Goal: Contribute content: Contribute content

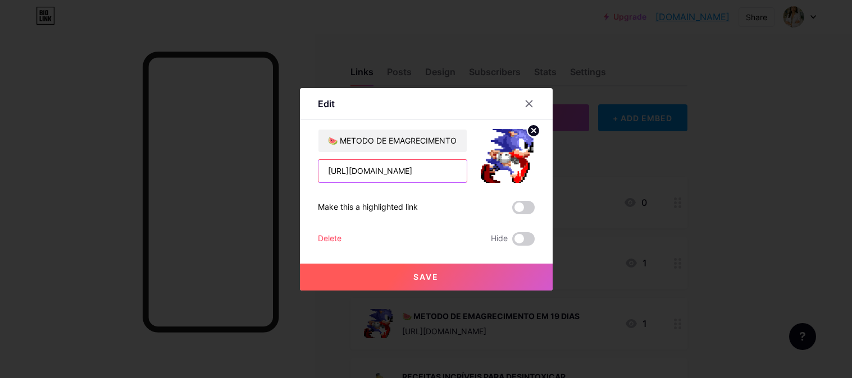
scroll to position [125, 0]
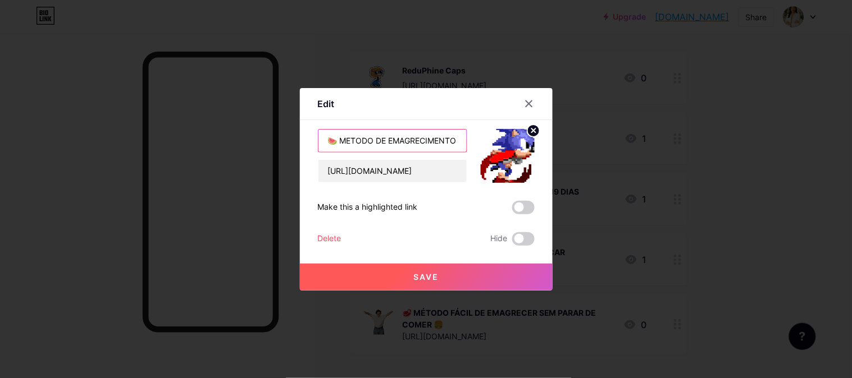
click at [422, 141] on input "🍉 METODO DE EMAGRECIMENTO EM 19 DIAS" at bounding box center [392, 141] width 148 height 22
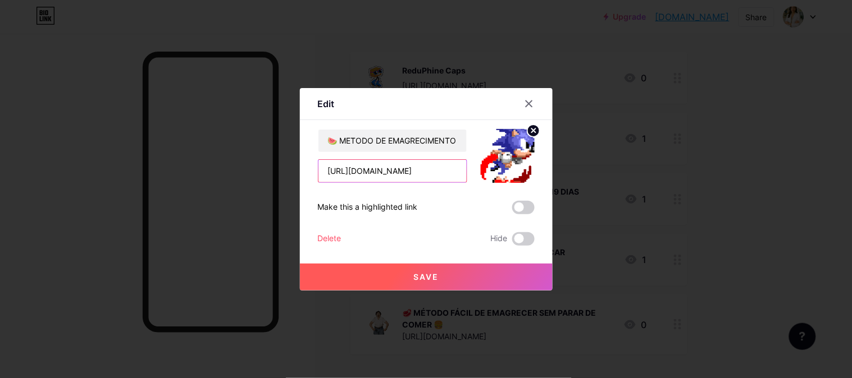
click at [418, 170] on input "[URL][DOMAIN_NAME]" at bounding box center [392, 171] width 148 height 22
paste input "C101931240H"
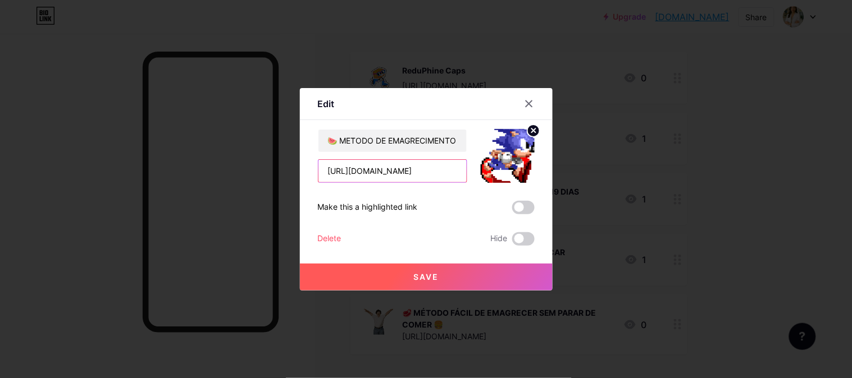
type input "[URL][DOMAIN_NAME]"
click at [411, 276] on button "Save" at bounding box center [426, 277] width 253 height 27
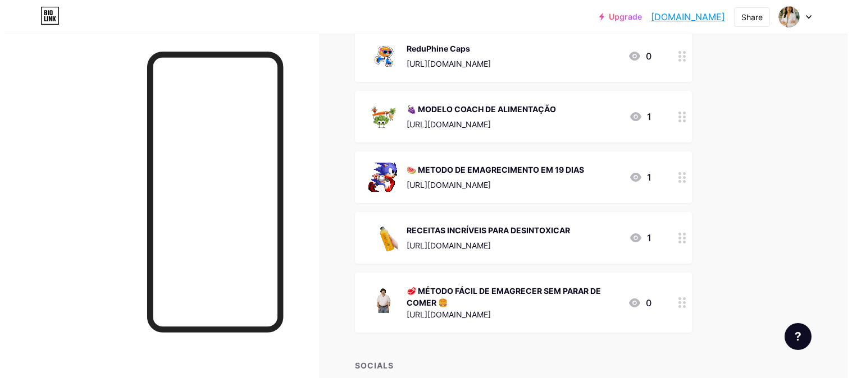
scroll to position [125, 0]
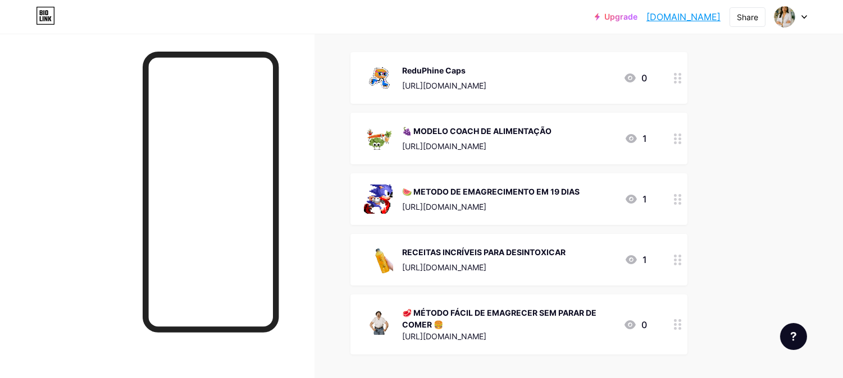
click at [480, 191] on div "🍉 METODO DE EMAGRECIMENTO EM 19 DIAS" at bounding box center [490, 192] width 177 height 12
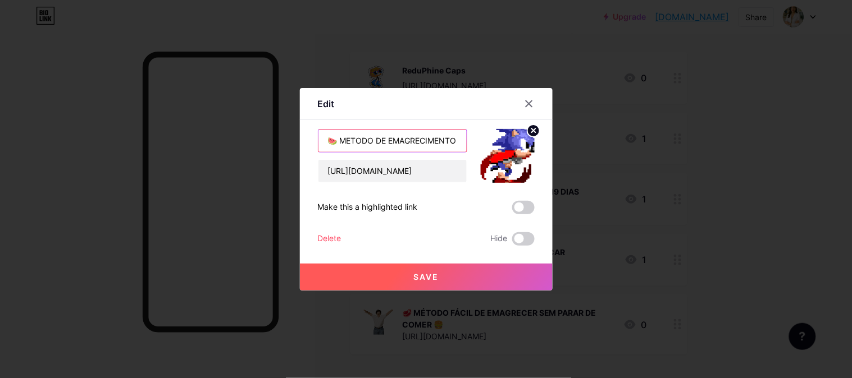
click at [429, 135] on input "🍉 METODO DE EMAGRECIMENTO EM 19 DIAS" at bounding box center [392, 141] width 148 height 22
type input "🍉 CAFÉ DA MANHÃ SAUDÁVEL"
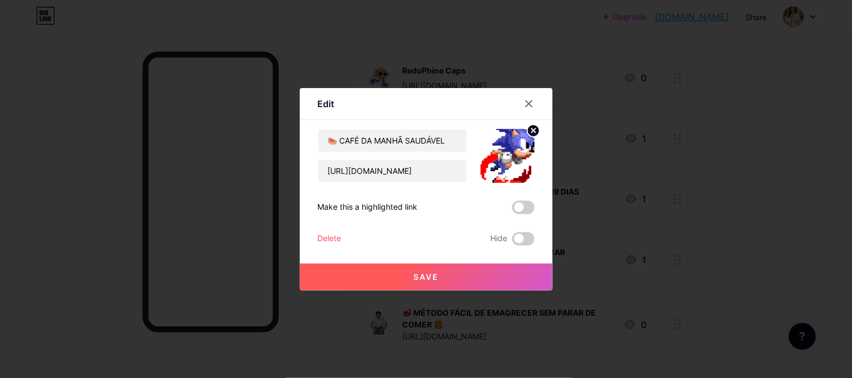
click at [380, 276] on button "Save" at bounding box center [426, 277] width 253 height 27
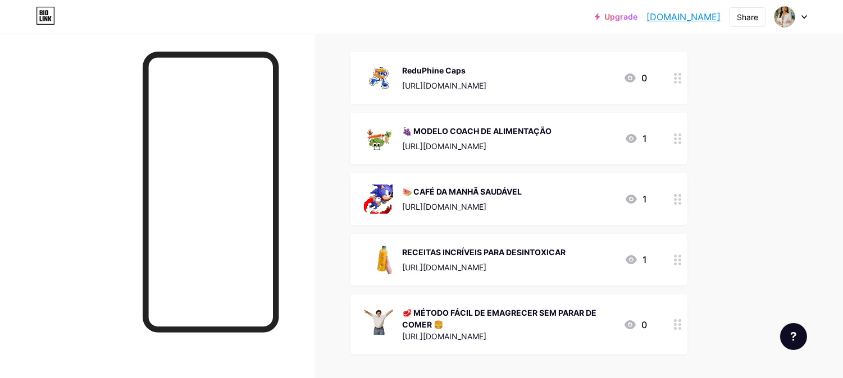
click at [510, 154] on div "🍇 MODELO COACH DE ALIMENTAÇÃO [URL][DOMAIN_NAME] 1" at bounding box center [518, 139] width 337 height 52
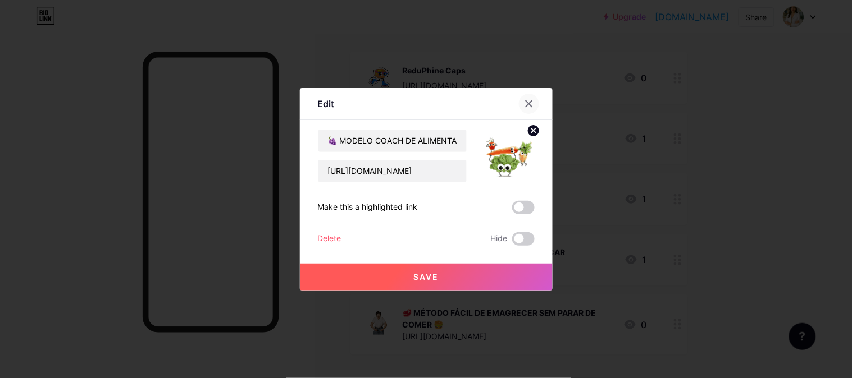
click at [524, 102] on div at bounding box center [529, 104] width 20 height 20
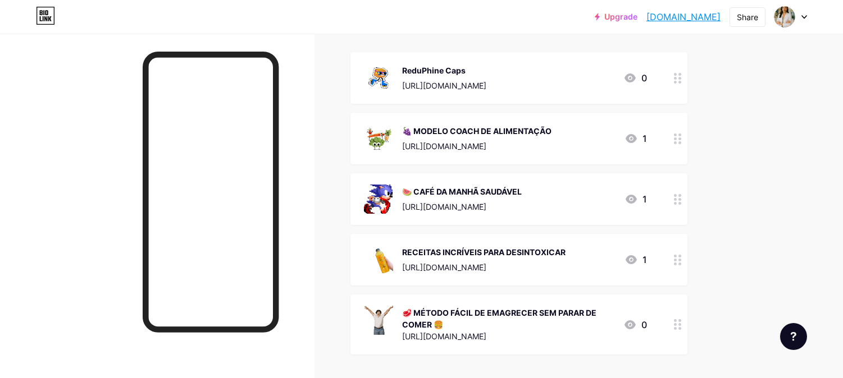
click at [481, 198] on div "🍉 CAFÉ DA MANHÃ SAUDÁVEL [URL][DOMAIN_NAME]" at bounding box center [462, 199] width 120 height 29
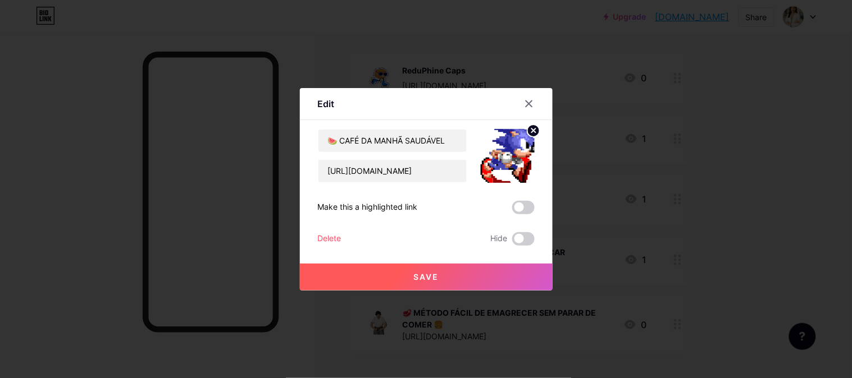
click at [518, 152] on img at bounding box center [507, 156] width 54 height 54
click at [534, 133] on circle at bounding box center [533, 131] width 12 height 12
click at [508, 153] on rect at bounding box center [513, 156] width 10 height 7
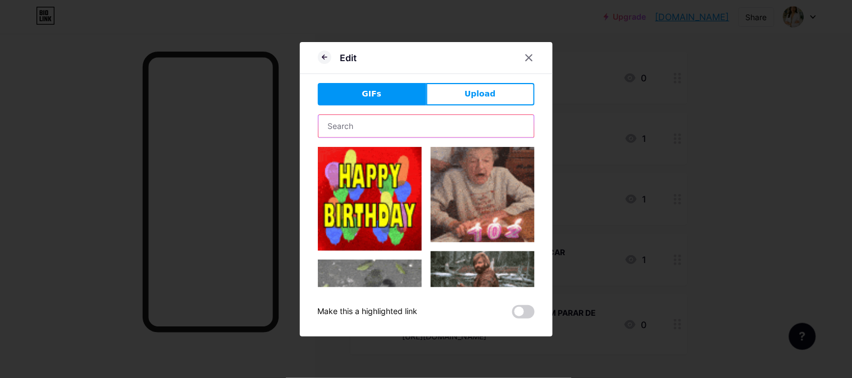
drag, startPoint x: 397, startPoint y: 115, endPoint x: 436, endPoint y: 128, distance: 40.8
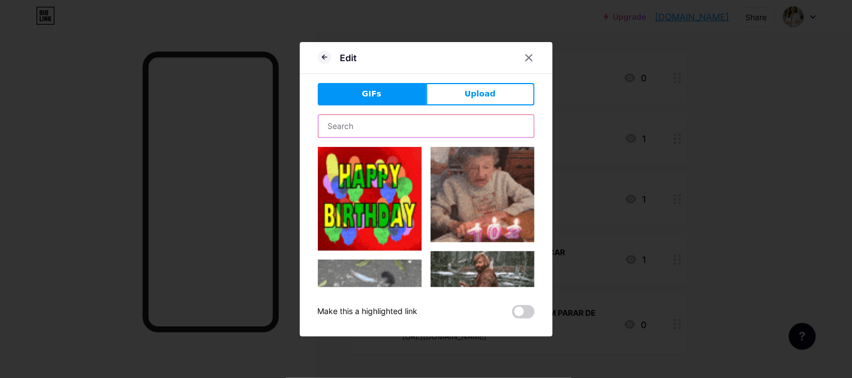
click at [397, 115] on input "text" at bounding box center [426, 126] width 216 height 22
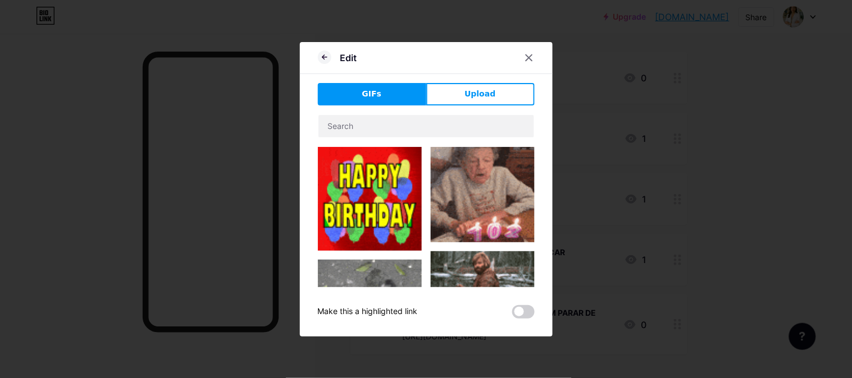
click at [483, 102] on button "Upload" at bounding box center [480, 94] width 108 height 22
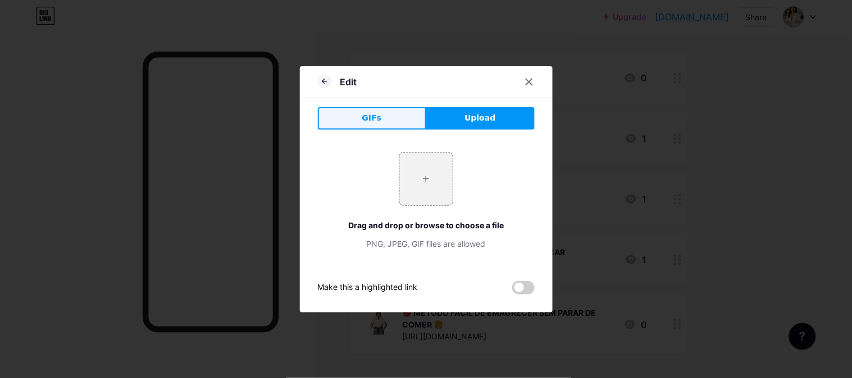
click at [369, 114] on span "GIFs" at bounding box center [372, 118] width 20 height 12
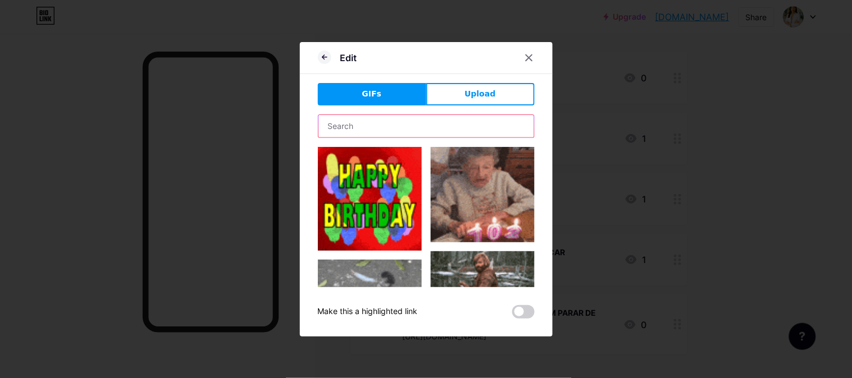
click at [408, 130] on input "text" at bounding box center [426, 126] width 216 height 22
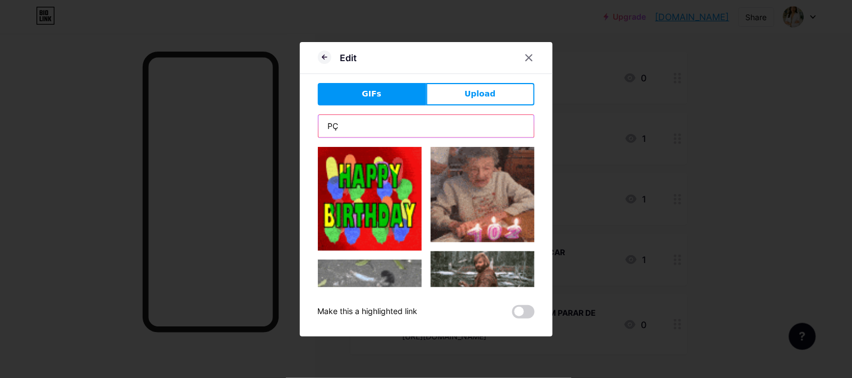
type input "P"
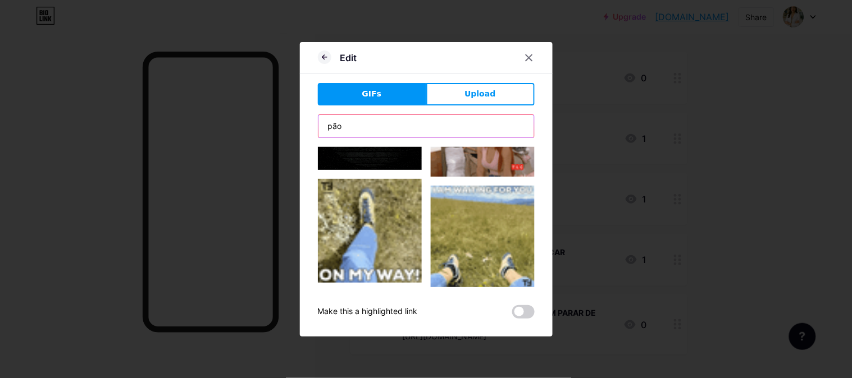
scroll to position [1675, 0]
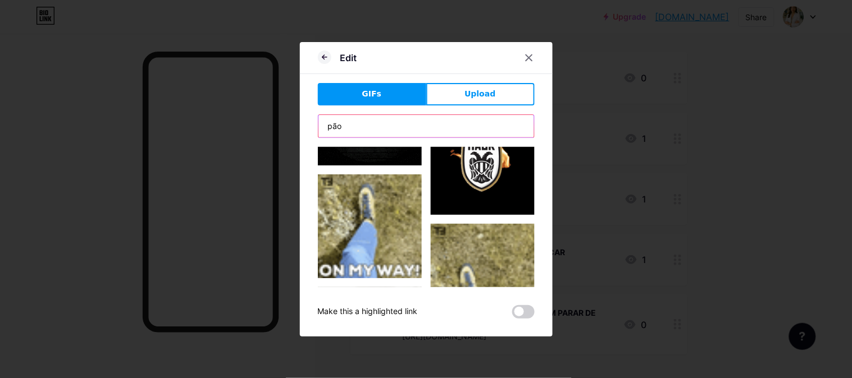
click at [358, 119] on input "pão" at bounding box center [426, 126] width 216 height 22
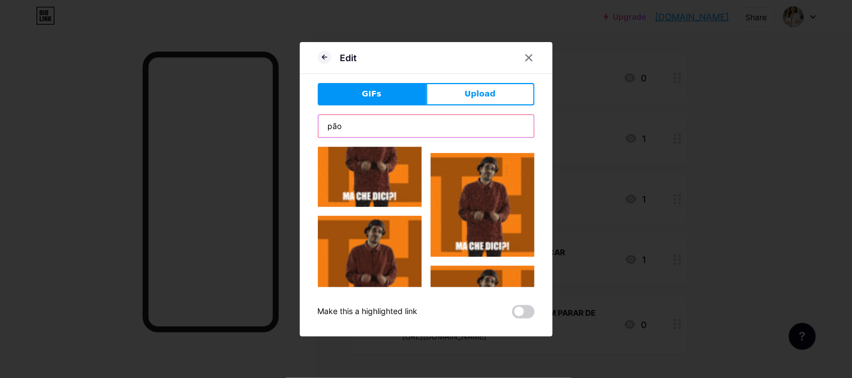
scroll to position [1123, 0]
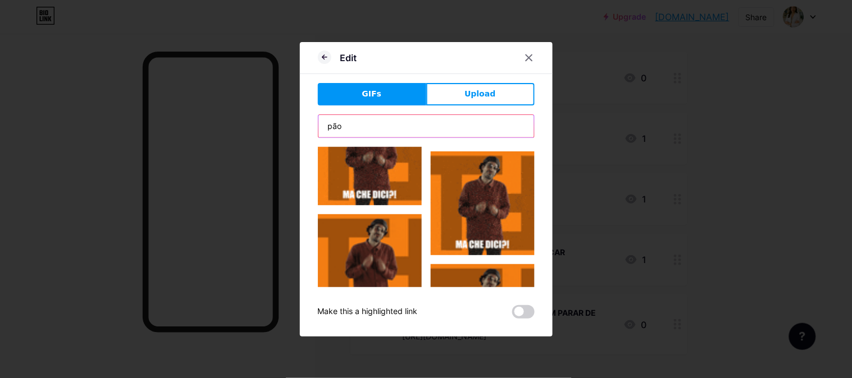
drag, startPoint x: 365, startPoint y: 131, endPoint x: 327, endPoint y: 126, distance: 38.4
click at [300, 130] on div "Edit GIFs Upload Content YouTube Play YouTube video without leaving your page. …" at bounding box center [426, 189] width 253 height 295
paste input "bread"
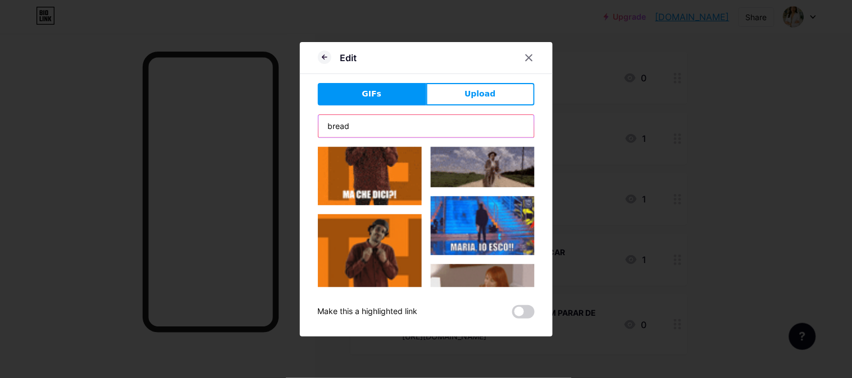
type input "bread"
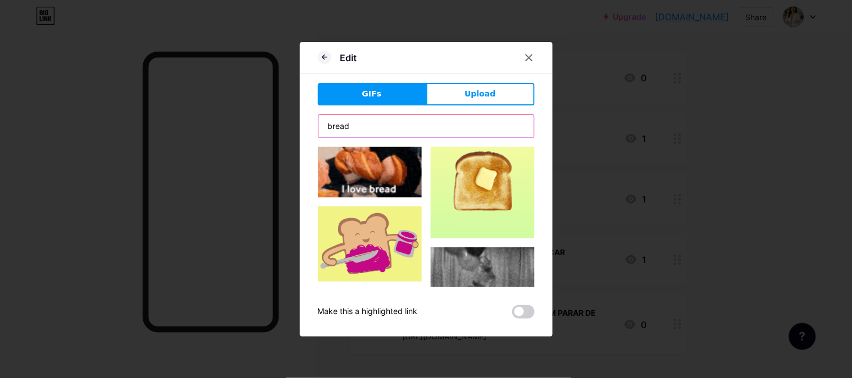
scroll to position [1559, 0]
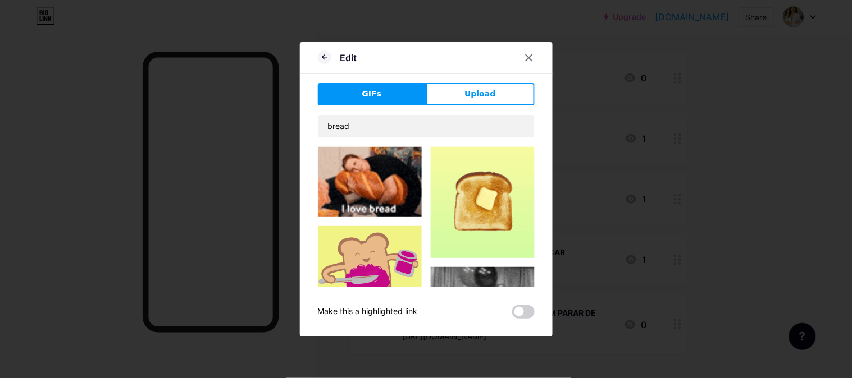
click at [365, 226] on img at bounding box center [370, 263] width 104 height 75
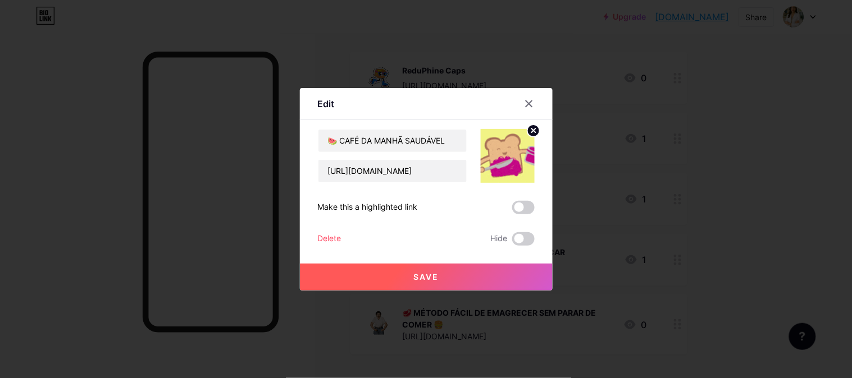
click at [422, 277] on span "Save" at bounding box center [425, 277] width 25 height 10
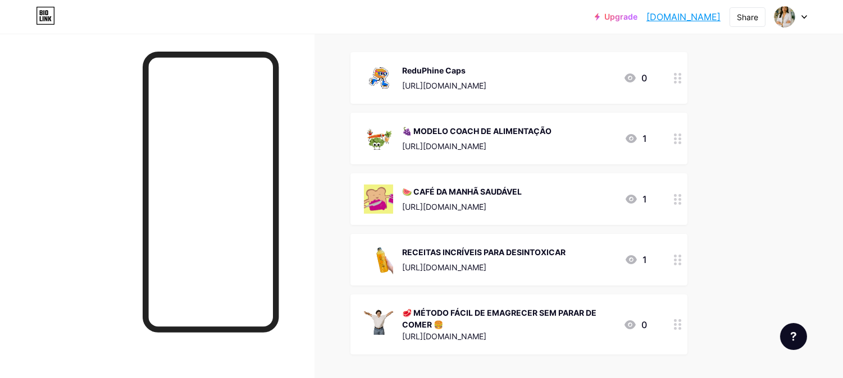
click at [460, 146] on div "[URL][DOMAIN_NAME]" at bounding box center [476, 146] width 149 height 12
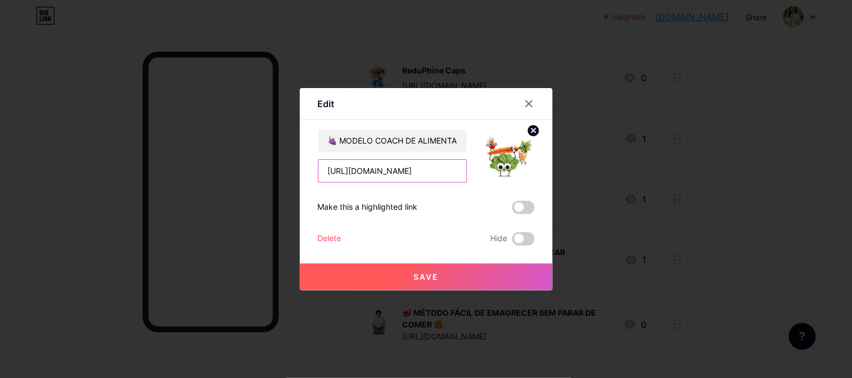
click at [409, 172] on input "[URL][DOMAIN_NAME]" at bounding box center [392, 171] width 148 height 22
click at [408, 172] on input "[URL][DOMAIN_NAME]" at bounding box center [392, 171] width 148 height 22
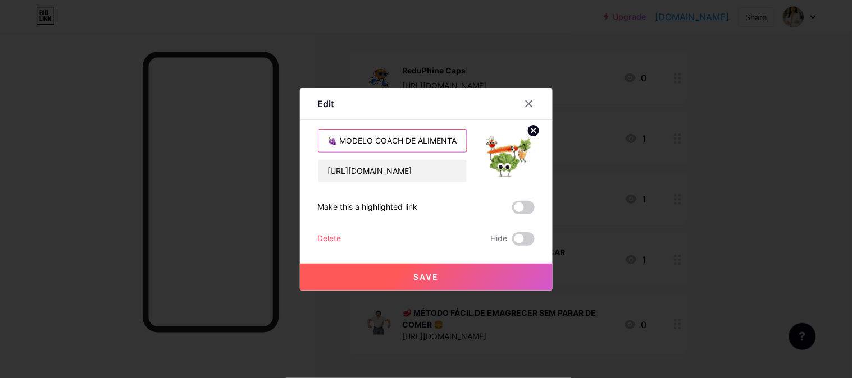
click at [429, 139] on input "🍇 MODELO COACH DE ALIMENTAÇÃO" at bounding box center [392, 141] width 148 height 22
click at [533, 107] on div at bounding box center [529, 104] width 20 height 20
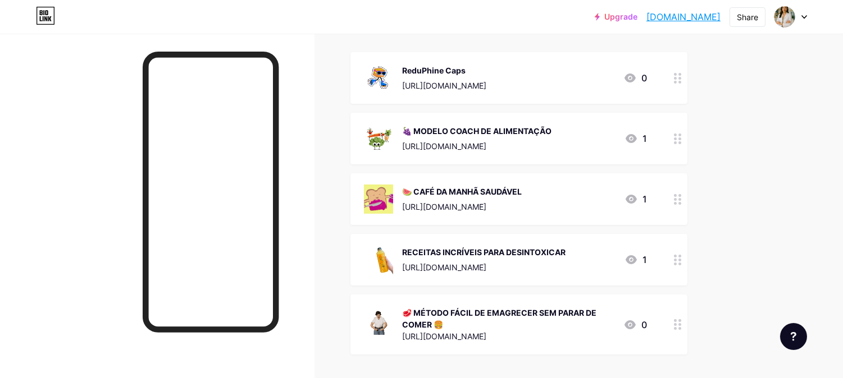
click at [463, 250] on div "RECEITAS INCRÍVEIS PARA DESINTOXICAR" at bounding box center [483, 252] width 163 height 12
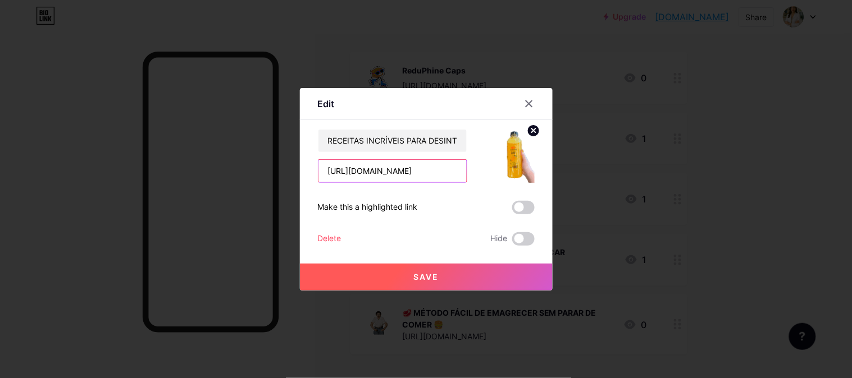
click at [432, 170] on input "[URL][DOMAIN_NAME]" at bounding box center [392, 171] width 148 height 22
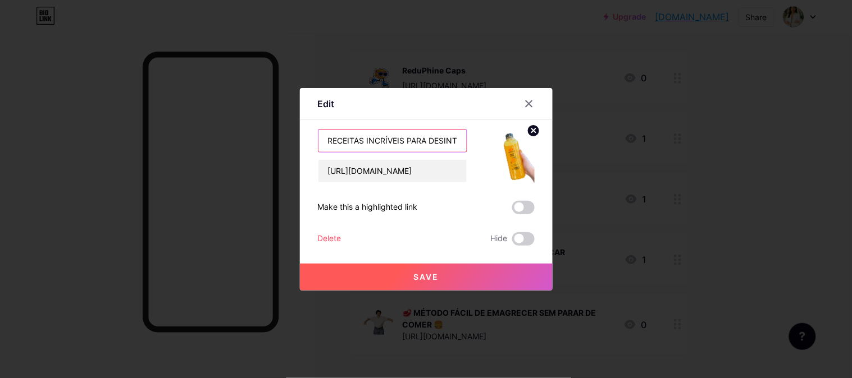
click at [417, 142] on input "RECEITAS INCRÍVEIS PARA DESINTOXICAR" at bounding box center [392, 141] width 148 height 22
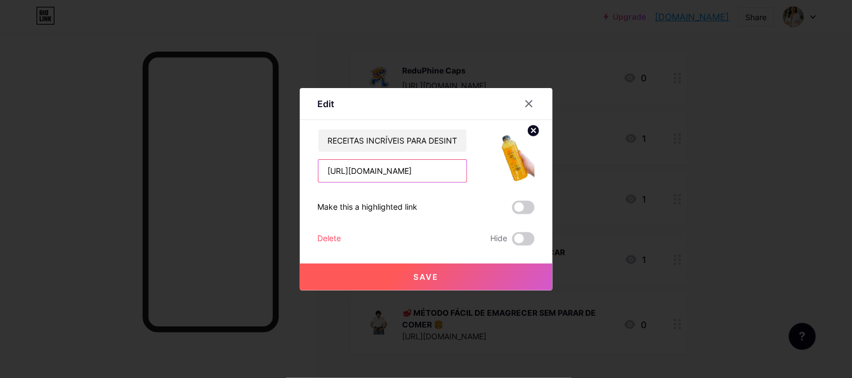
click at [420, 171] on input "[URL][DOMAIN_NAME]" at bounding box center [392, 171] width 148 height 22
paste input "C101931498X"
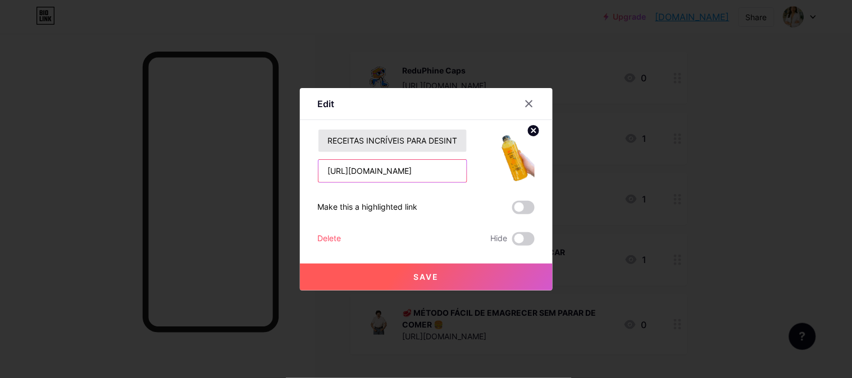
type input "[URL][DOMAIN_NAME]"
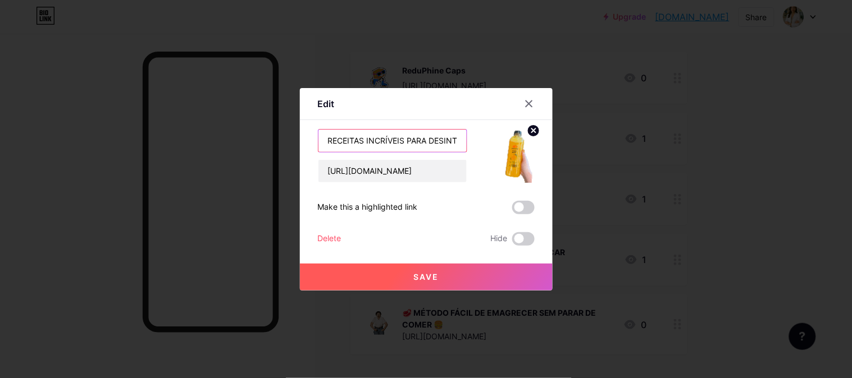
click at [410, 144] on input "RECEITAS INCRÍVEIS PARA DESINTOXICAR" at bounding box center [392, 141] width 148 height 22
type input "CRESCENDO SAUDÁVEL"
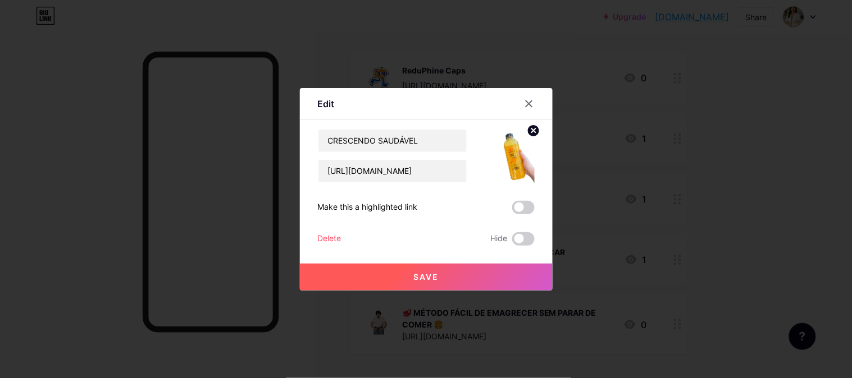
click at [521, 163] on img at bounding box center [507, 156] width 54 height 54
drag, startPoint x: 532, startPoint y: 126, endPoint x: 525, endPoint y: 143, distance: 18.1
click at [532, 127] on circle at bounding box center [533, 131] width 12 height 12
click at [517, 152] on icon at bounding box center [507, 149] width 22 height 21
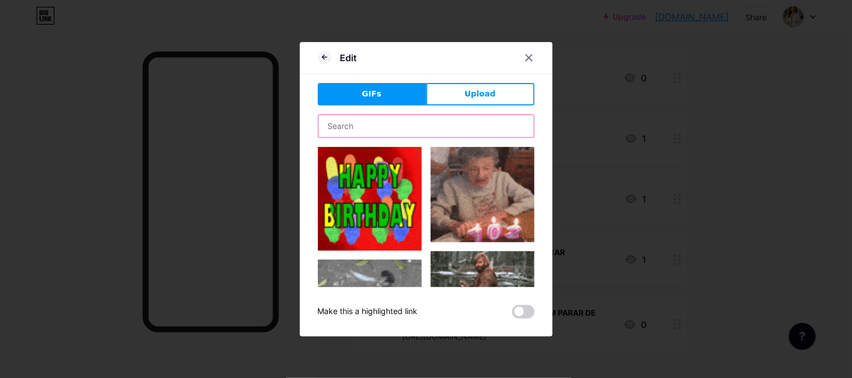
drag, startPoint x: 408, startPoint y: 127, endPoint x: 333, endPoint y: 131, distance: 74.2
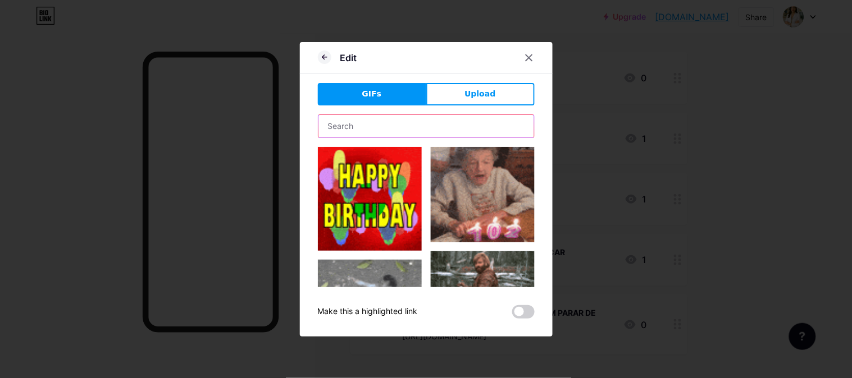
click at [304, 131] on div "Edit GIFs Upload Content YouTube Play YouTube video without leaving your page. …" at bounding box center [426, 189] width 253 height 295
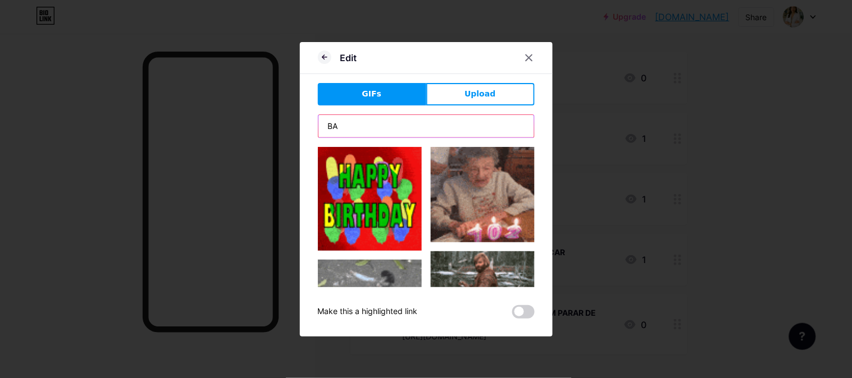
type input "B"
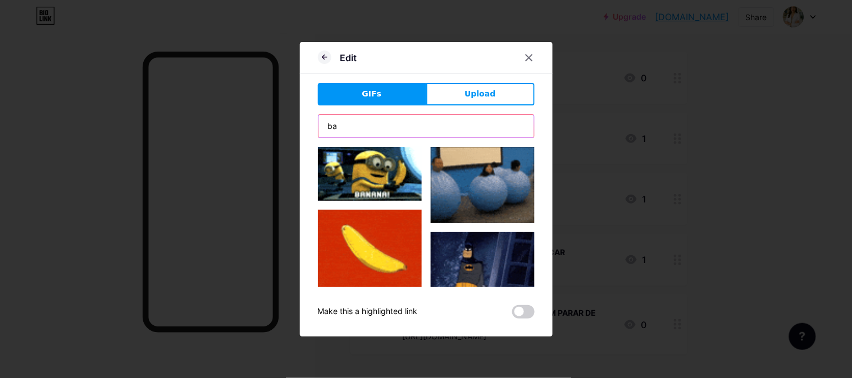
type input "b"
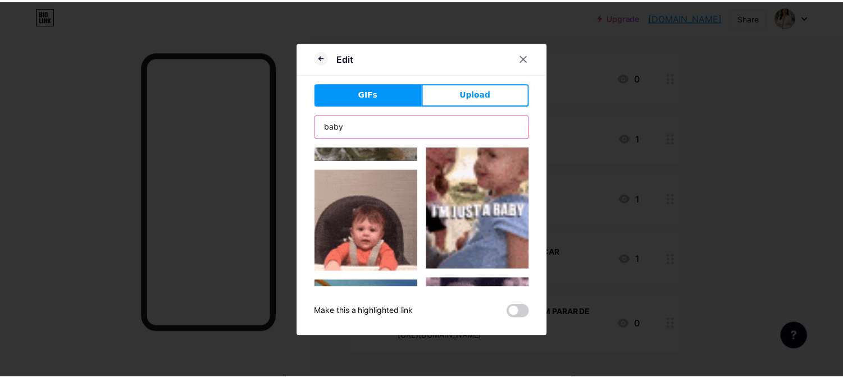
scroll to position [62, 0]
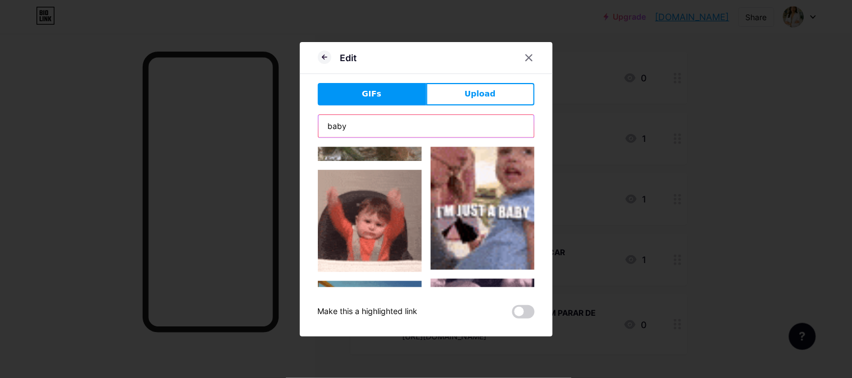
type input "baby"
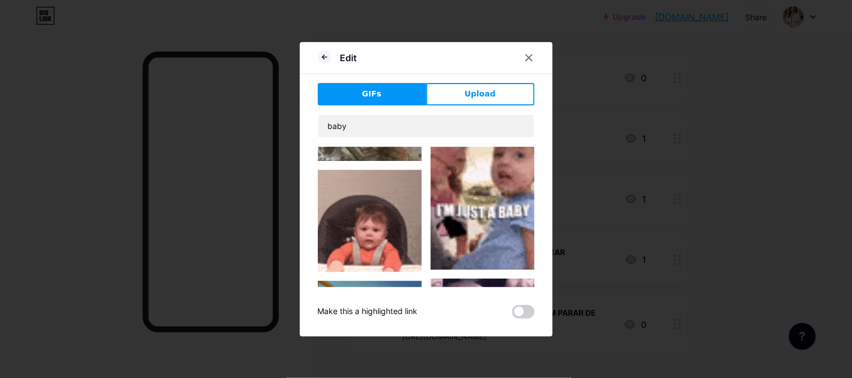
click at [396, 213] on img at bounding box center [370, 221] width 104 height 102
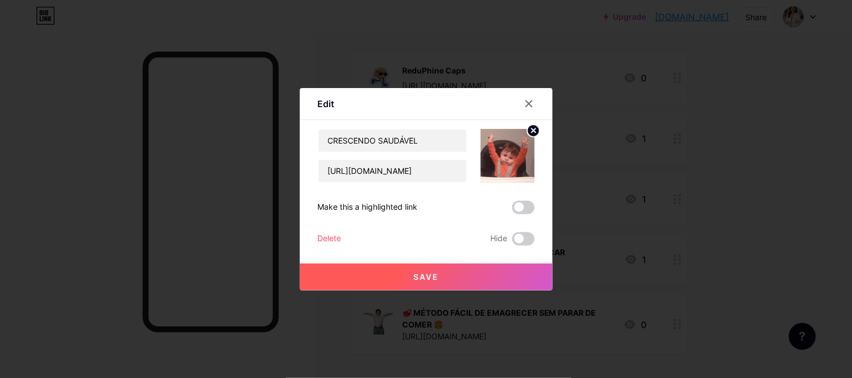
click at [469, 272] on button "Save" at bounding box center [426, 277] width 253 height 27
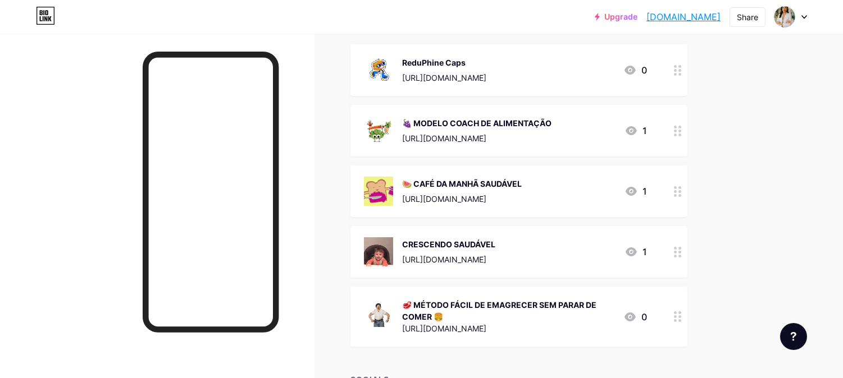
scroll to position [187, 0]
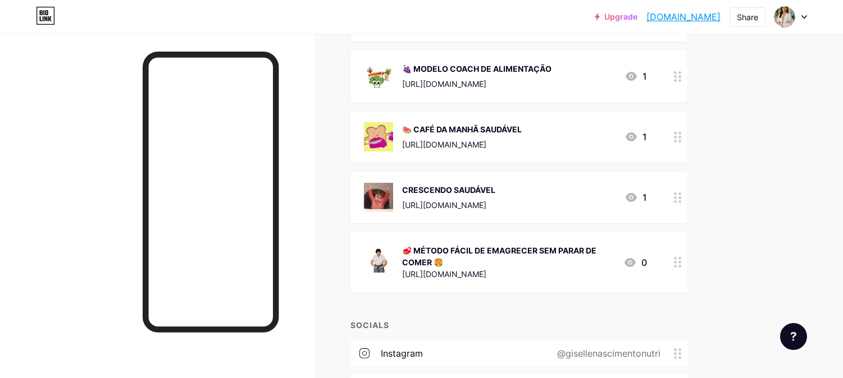
click at [491, 255] on div "🥩 MÉTODO FÁCIL DE EMAGRECER SEM PARAR DE COMER 🍔" at bounding box center [508, 257] width 212 height 24
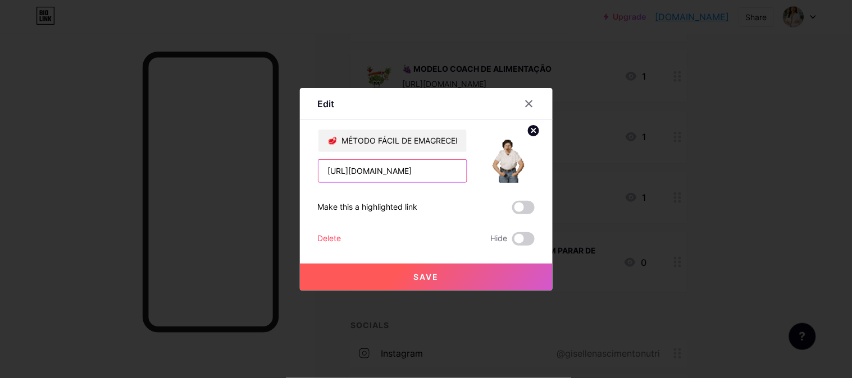
click at [416, 173] on input "[URL][DOMAIN_NAME]" at bounding box center [392, 171] width 148 height 22
click at [534, 103] on div at bounding box center [529, 104] width 20 height 20
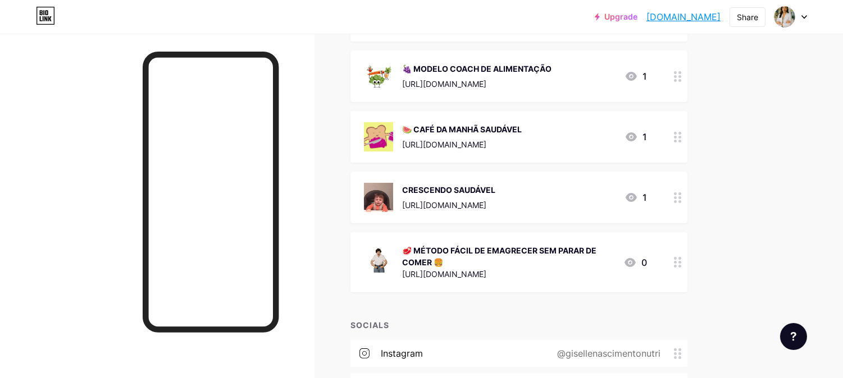
click at [674, 196] on circle at bounding box center [675, 197] width 3 height 3
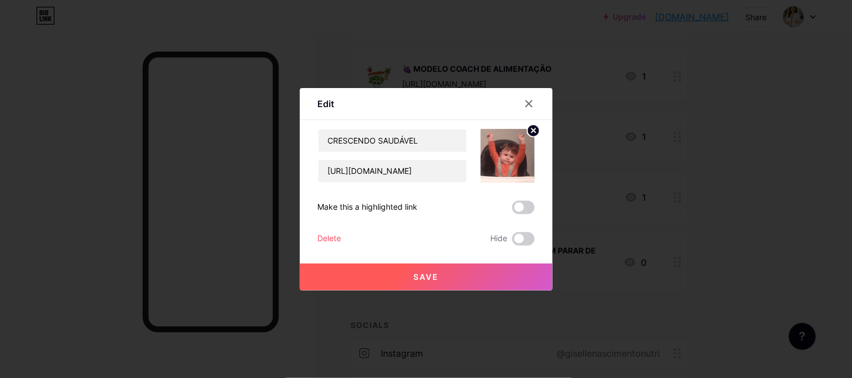
click at [520, 209] on span at bounding box center [523, 207] width 22 height 13
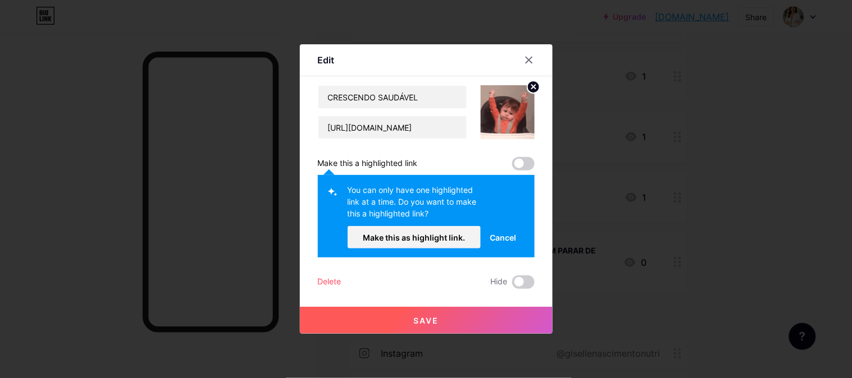
click at [521, 158] on span at bounding box center [523, 163] width 22 height 13
click at [504, 235] on span "Cancel" at bounding box center [502, 238] width 26 height 12
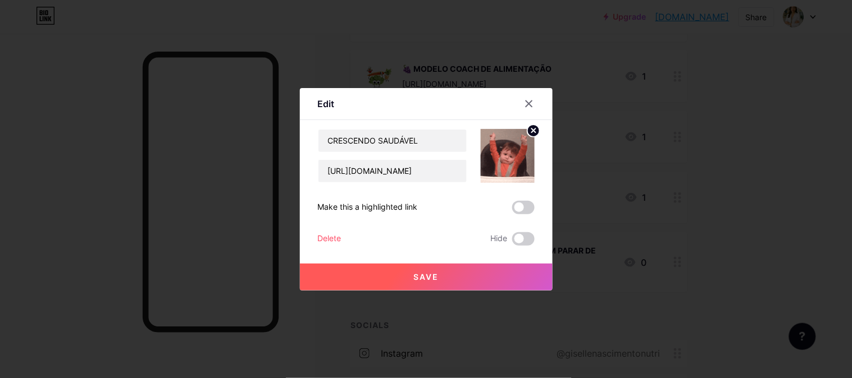
click at [445, 276] on button "Save" at bounding box center [426, 277] width 253 height 27
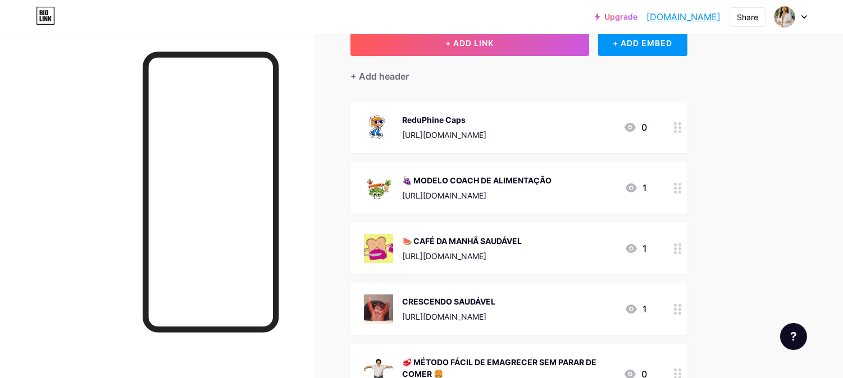
scroll to position [62, 0]
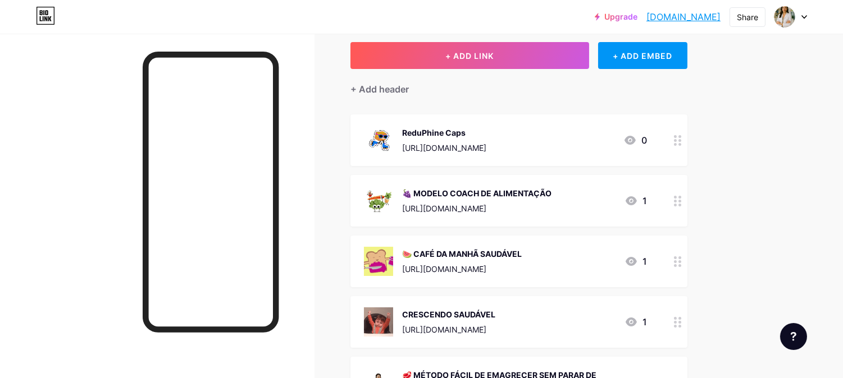
click at [486, 137] on div "ReduPhine Caps" at bounding box center [444, 133] width 84 height 12
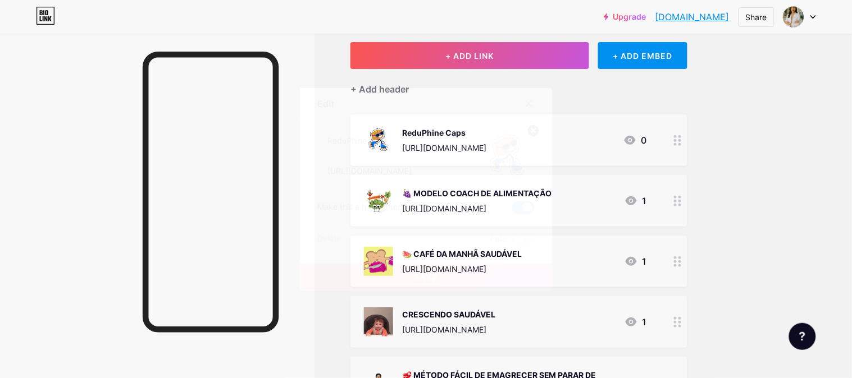
click at [521, 211] on span at bounding box center [523, 207] width 22 height 13
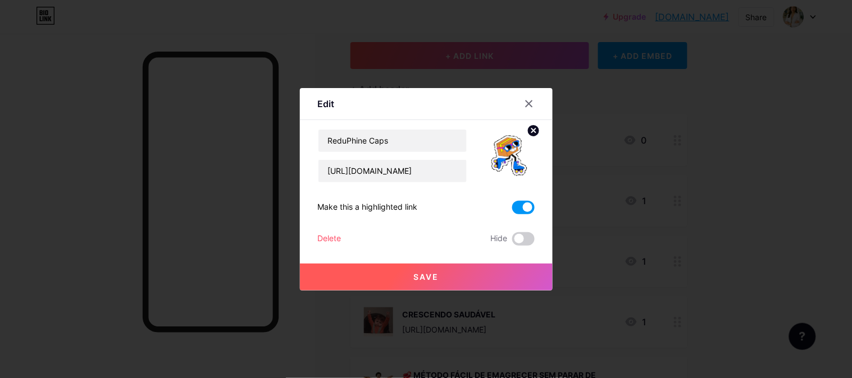
click at [512, 210] on input "checkbox" at bounding box center [512, 210] width 0 height 0
click at [505, 277] on button "Save" at bounding box center [426, 277] width 253 height 27
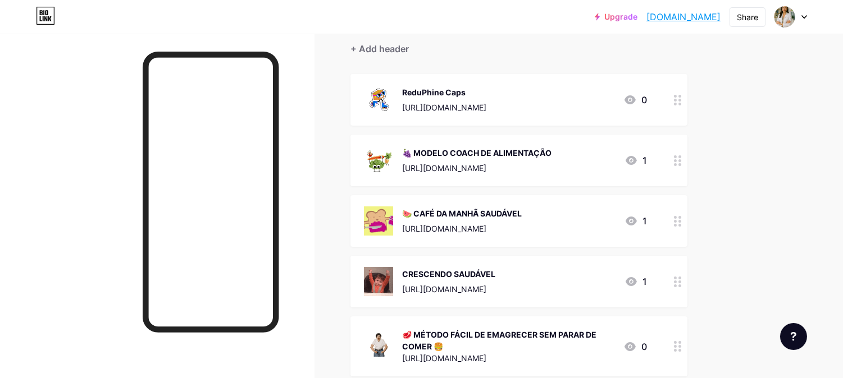
scroll to position [125, 0]
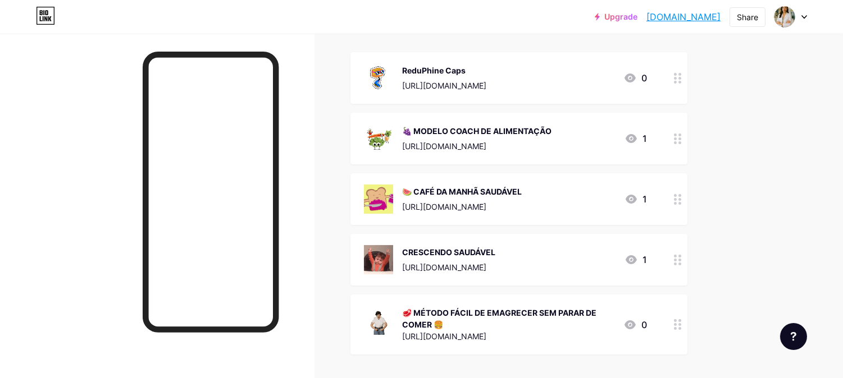
click at [492, 250] on div "CRESCENDO SAUDÁVEL" at bounding box center [448, 252] width 93 height 12
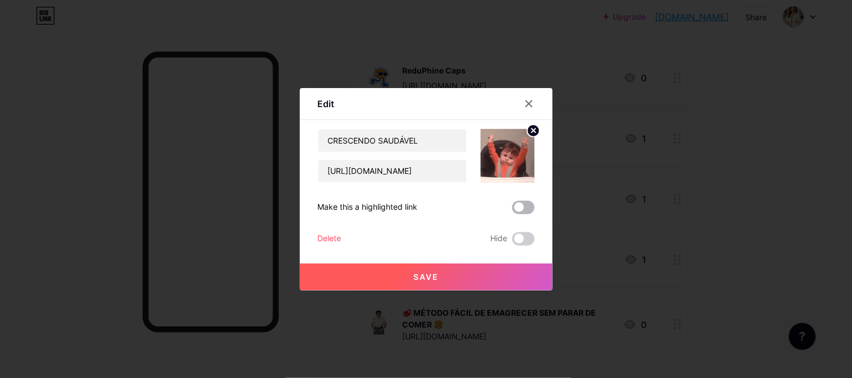
click at [519, 202] on span at bounding box center [523, 207] width 22 height 13
click at [512, 210] on input "checkbox" at bounding box center [512, 210] width 0 height 0
click at [489, 272] on button "Save" at bounding box center [426, 277] width 253 height 27
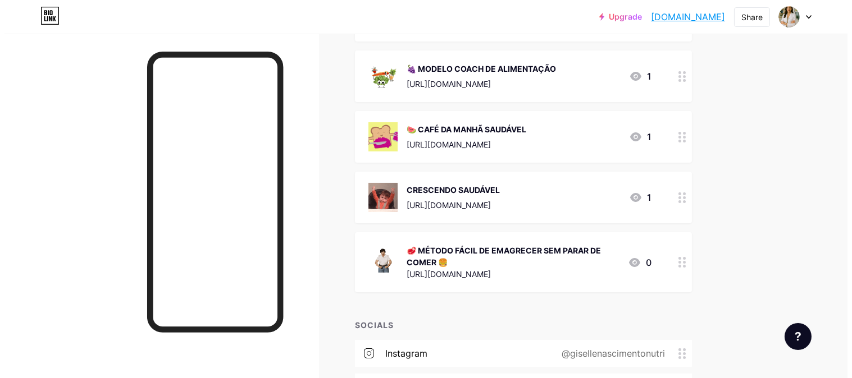
scroll to position [249, 0]
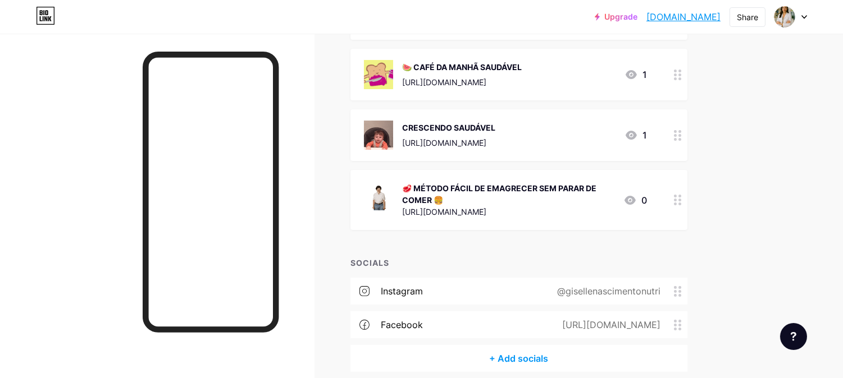
click at [478, 198] on div "🥩 MÉTODO FÁCIL DE EMAGRECER SEM PARAR DE COMER 🍔" at bounding box center [508, 194] width 212 height 24
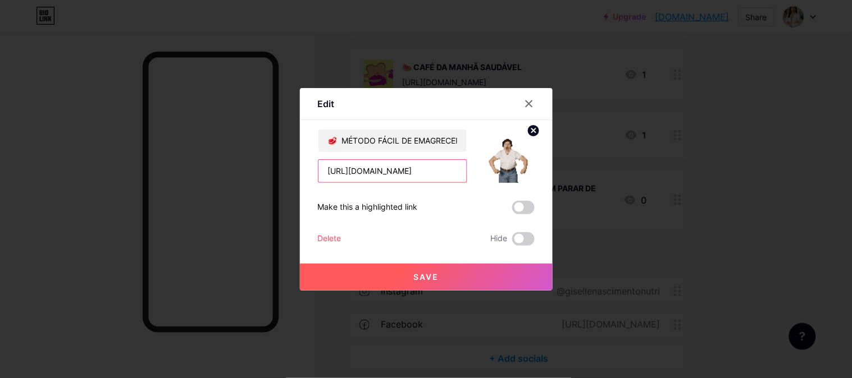
click at [420, 166] on input "[URL][DOMAIN_NAME]" at bounding box center [392, 171] width 148 height 22
